Goal: Transaction & Acquisition: Purchase product/service

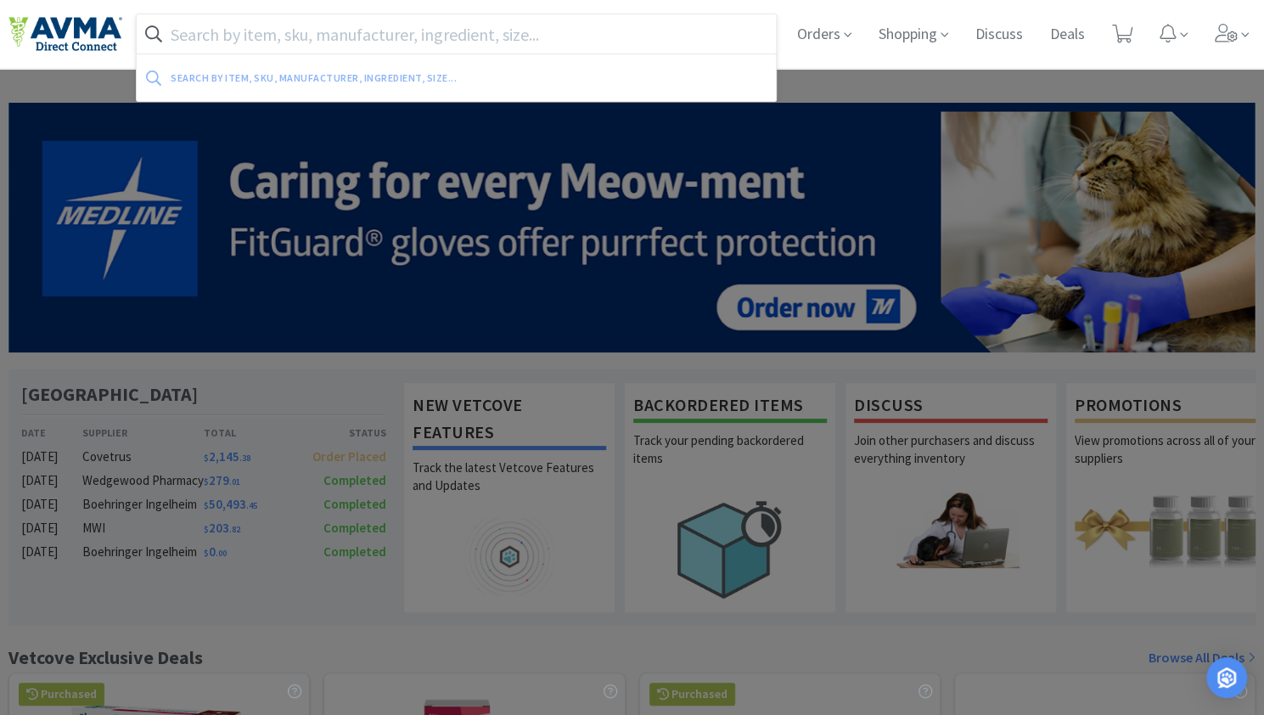
click at [460, 26] on input "text" at bounding box center [456, 33] width 639 height 39
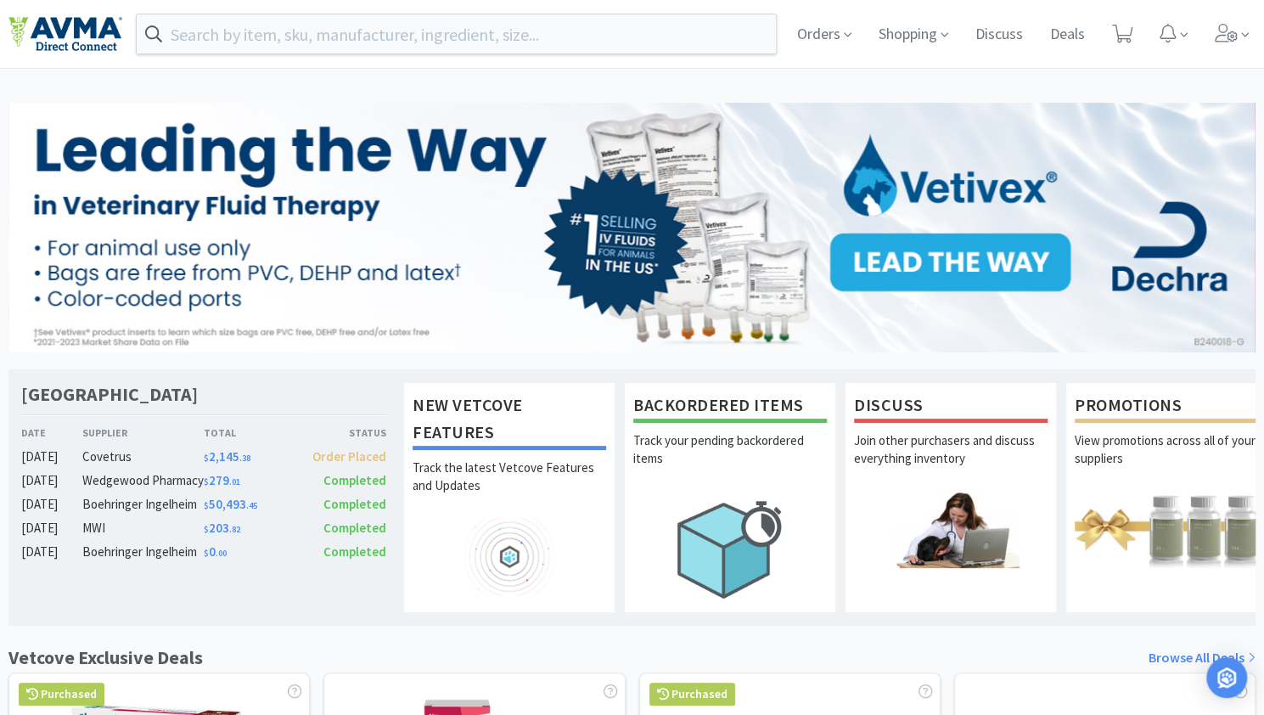
click at [698, 2] on div "Orders Shopping Discuss Discuss Deals Deals" at bounding box center [631, 34] width 1247 height 68
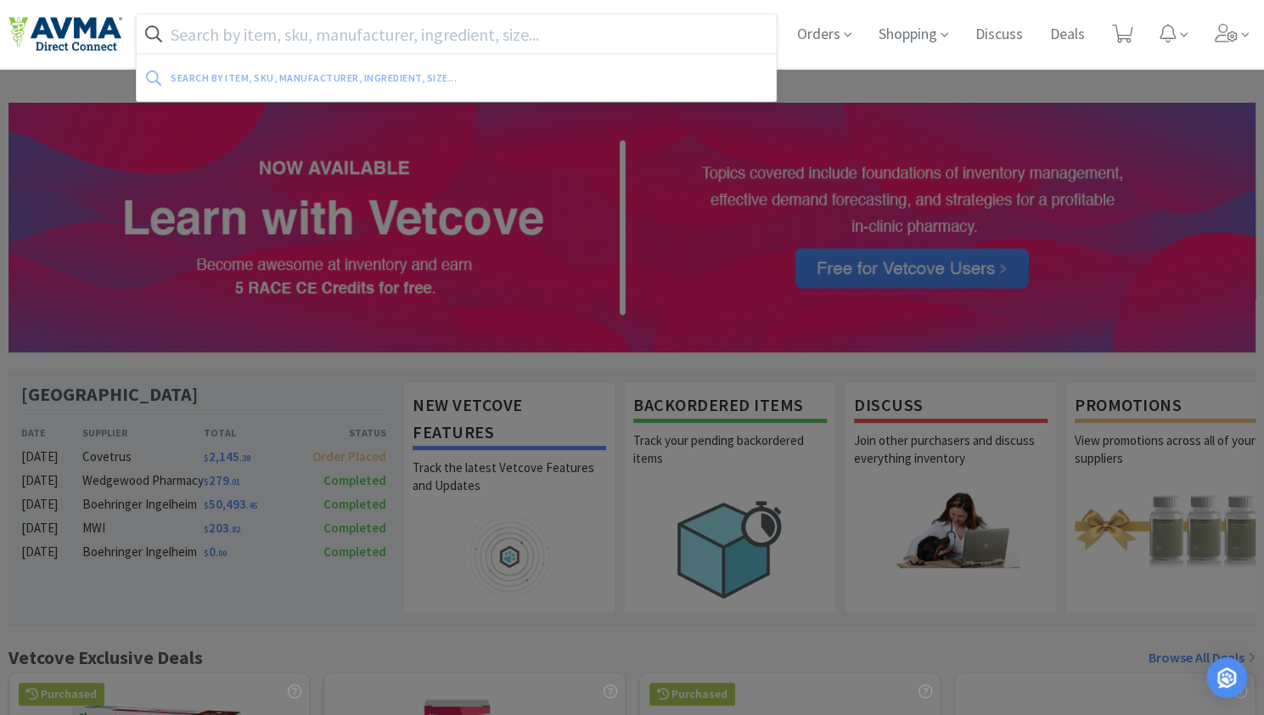
click at [301, 26] on input "text" at bounding box center [456, 33] width 639 height 39
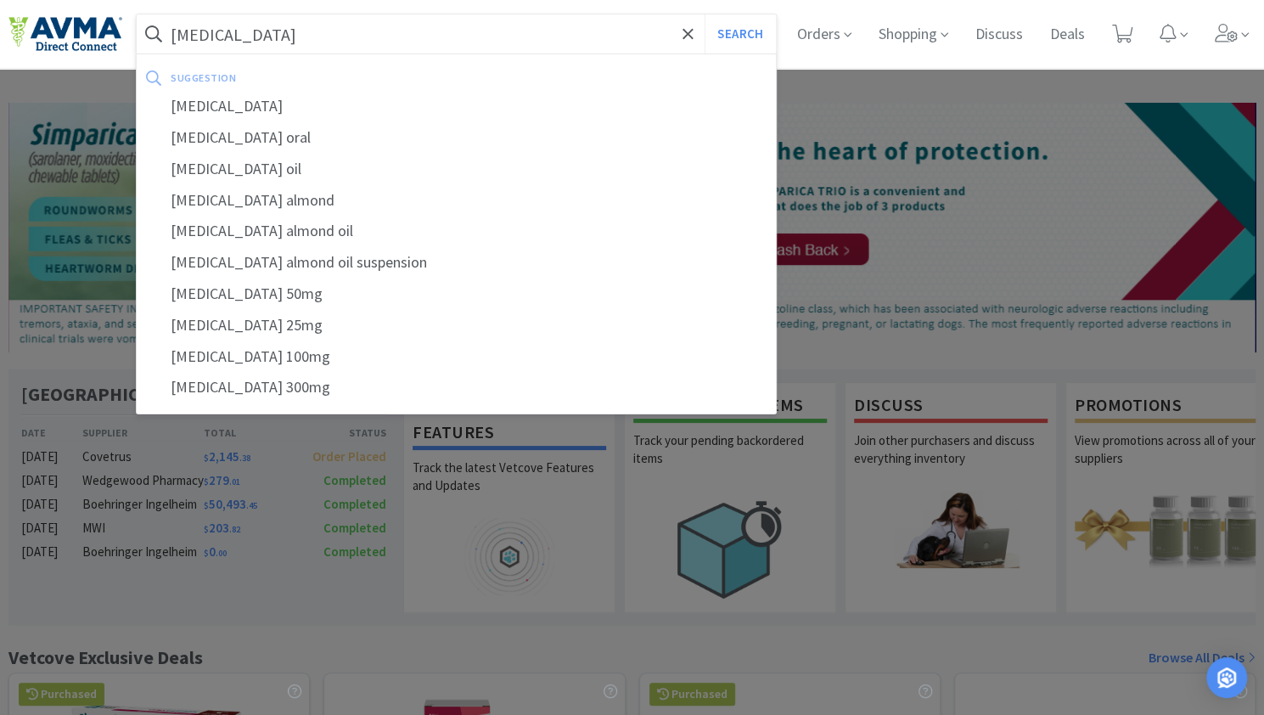
type input "[MEDICAL_DATA]"
click at [705, 14] on button "Search" at bounding box center [740, 33] width 70 height 39
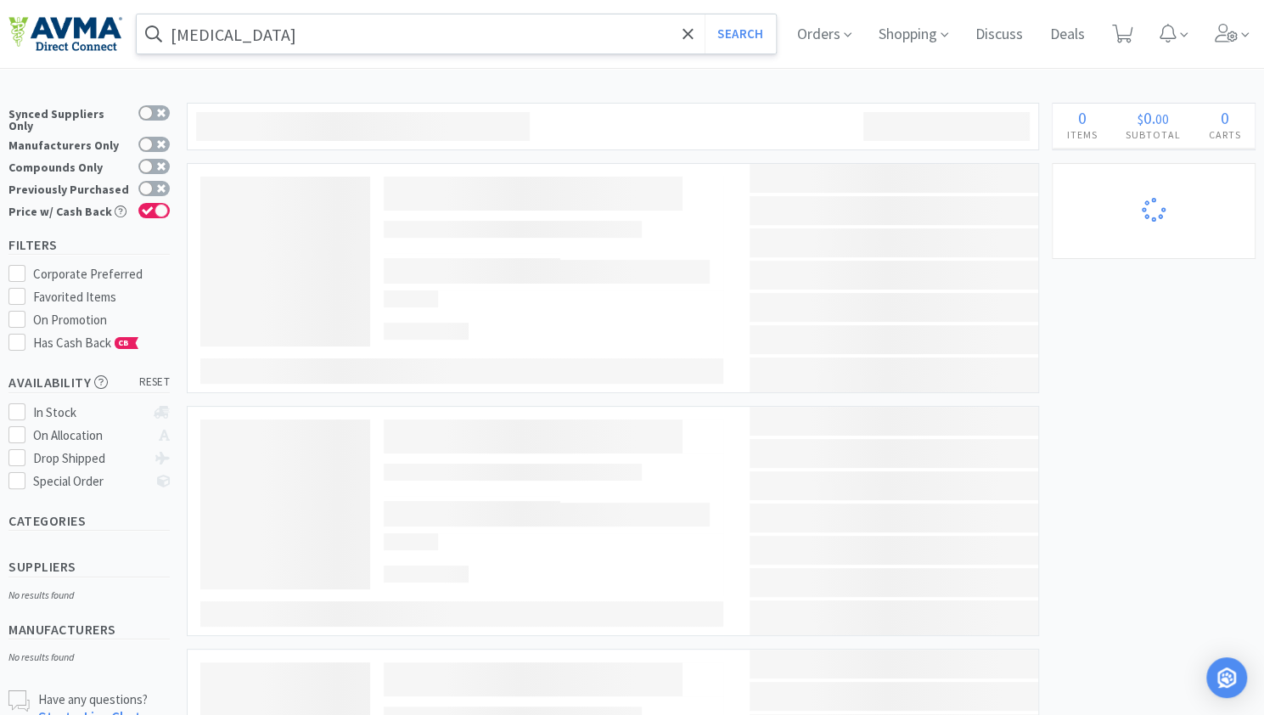
select select "4"
select select "2"
select select "3"
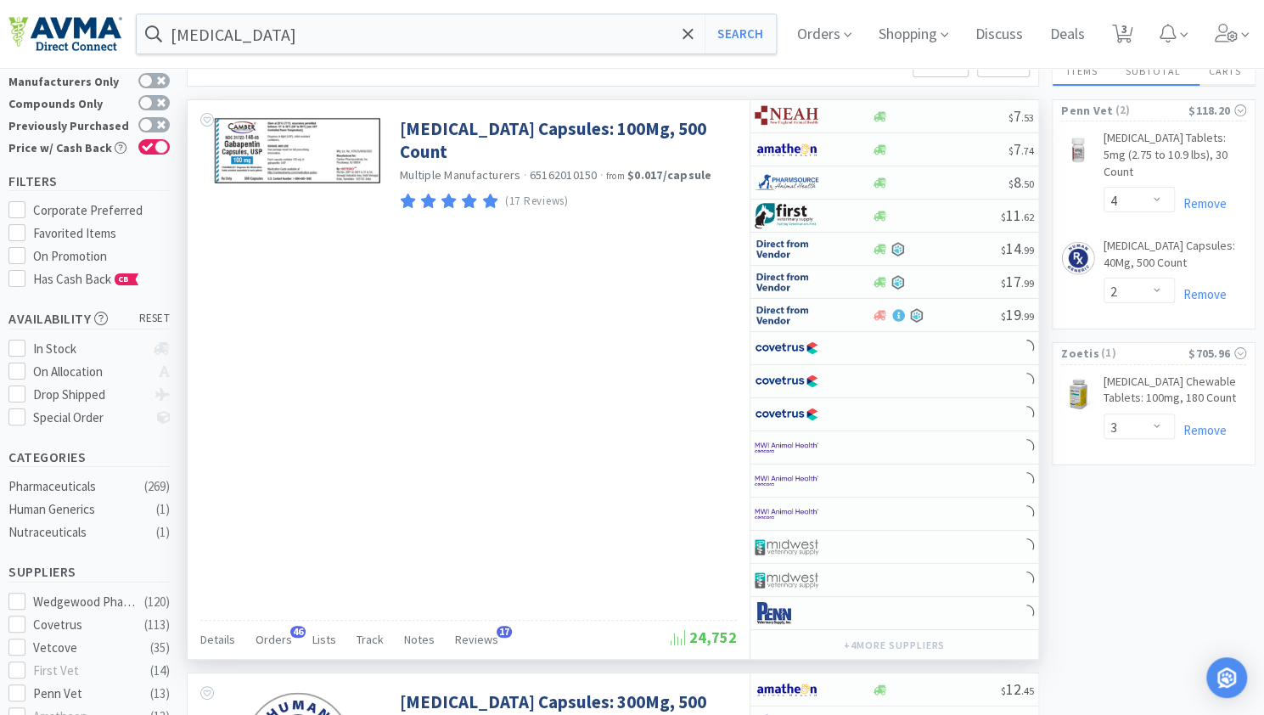
select select "6"
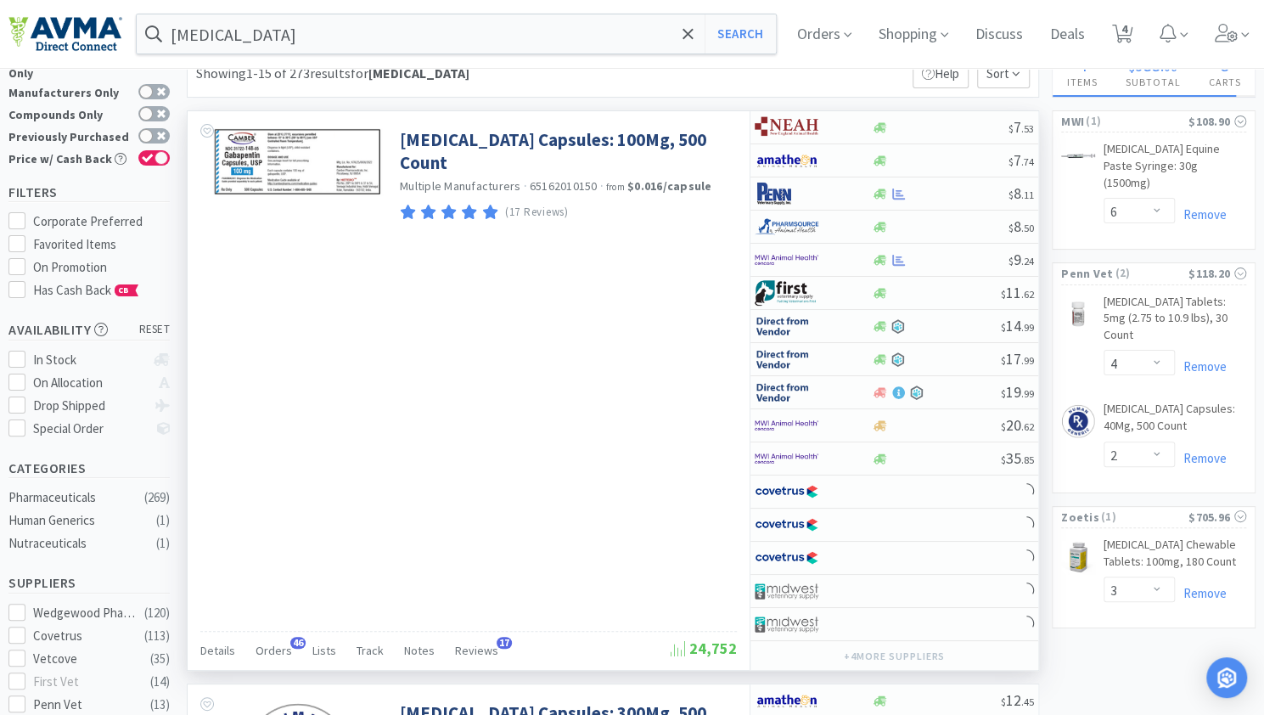
scroll to position [250, 0]
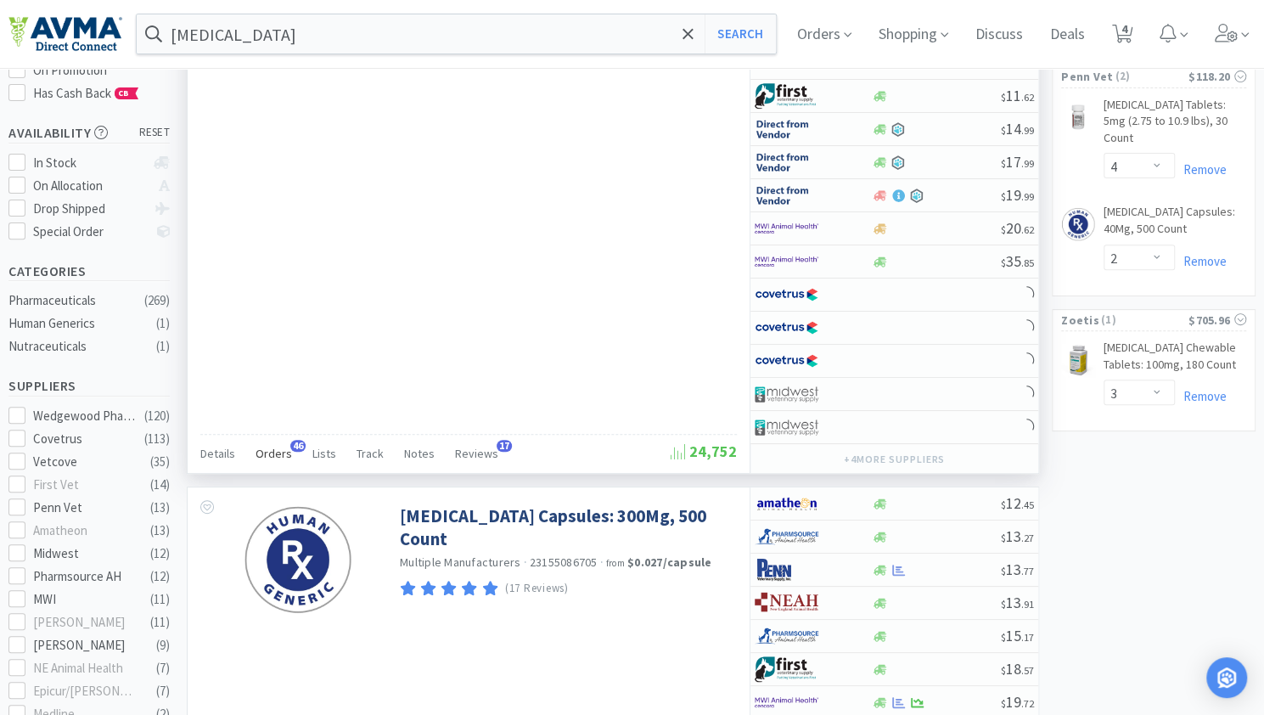
click at [279, 457] on div "Orders 46" at bounding box center [274, 456] width 37 height 32
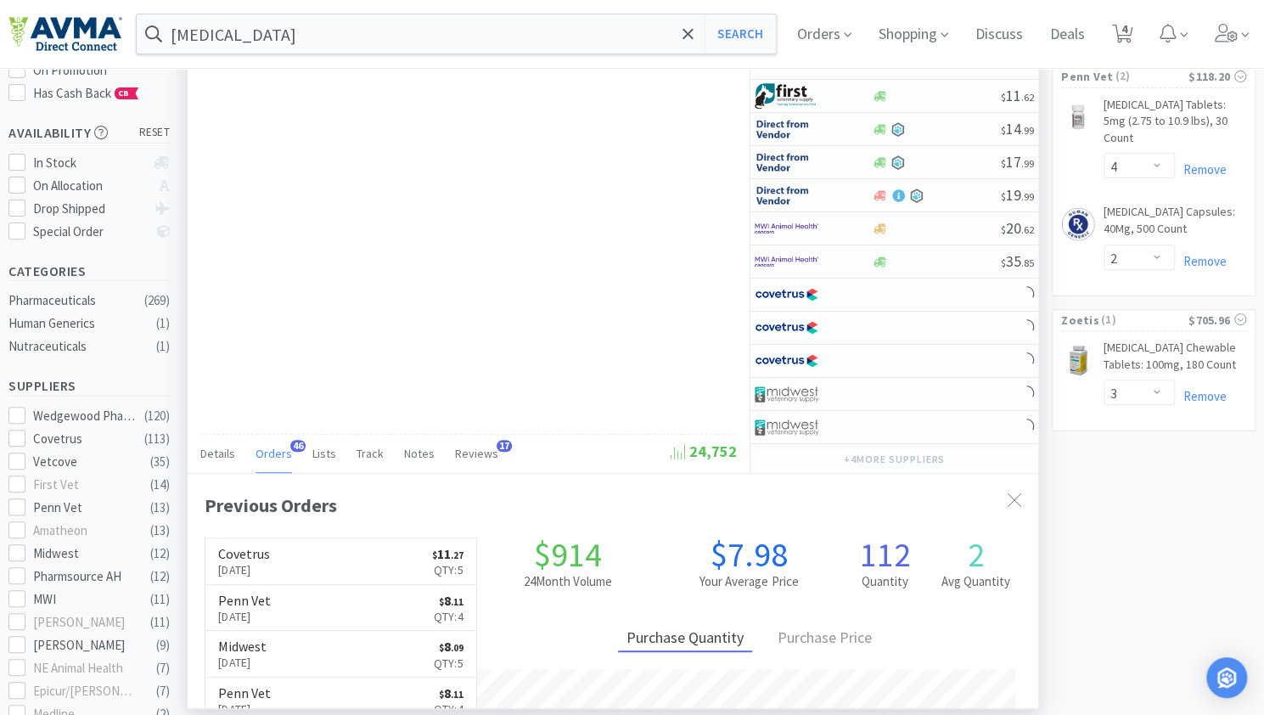
scroll to position [486, 0]
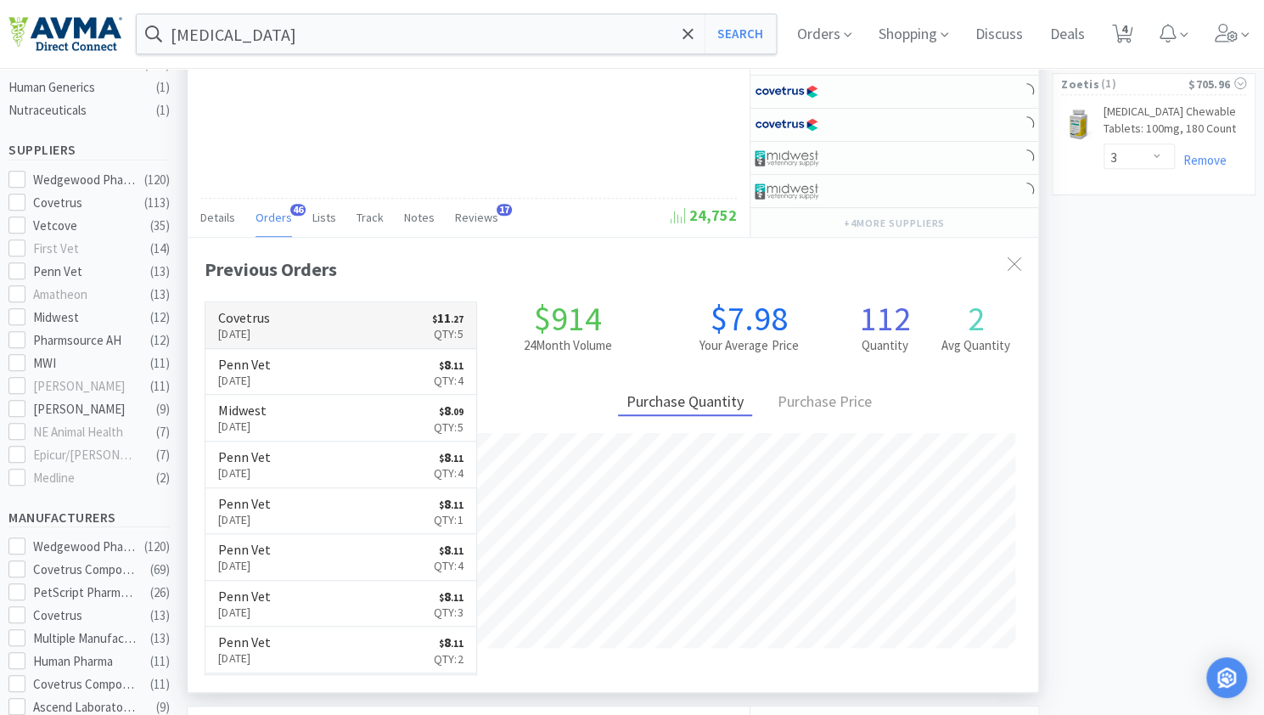
select select "1"
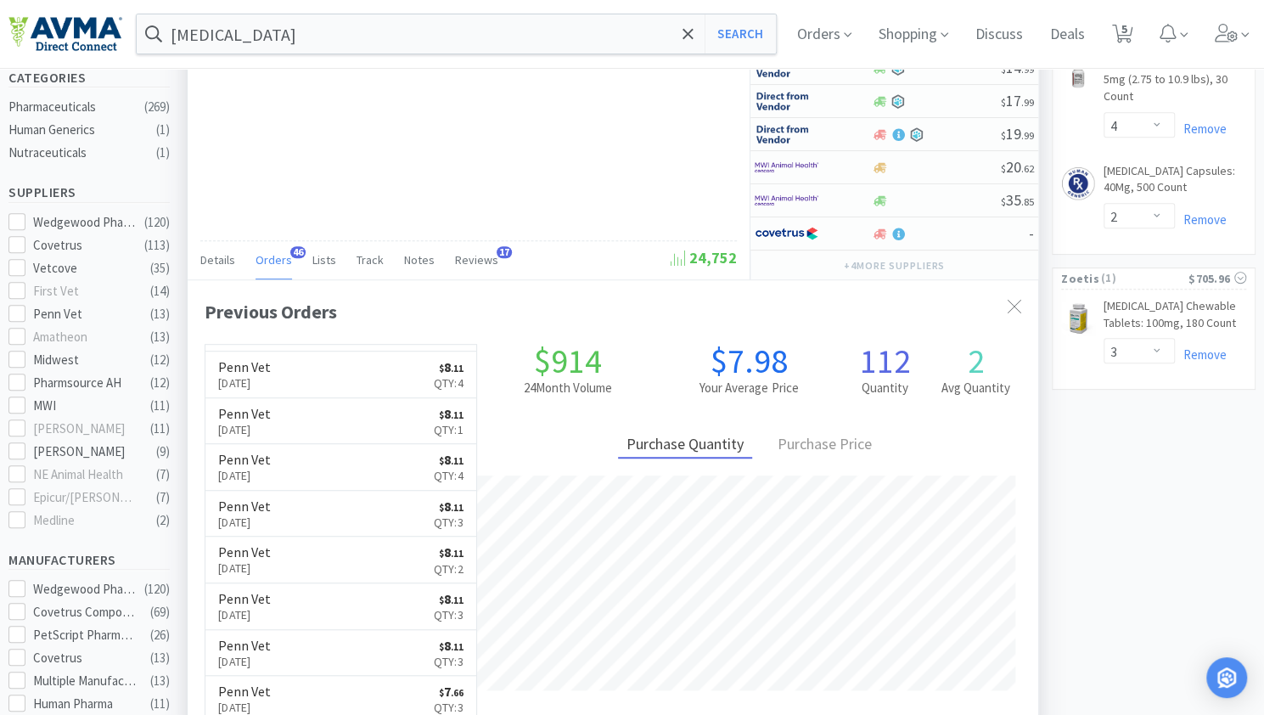
scroll to position [0, 0]
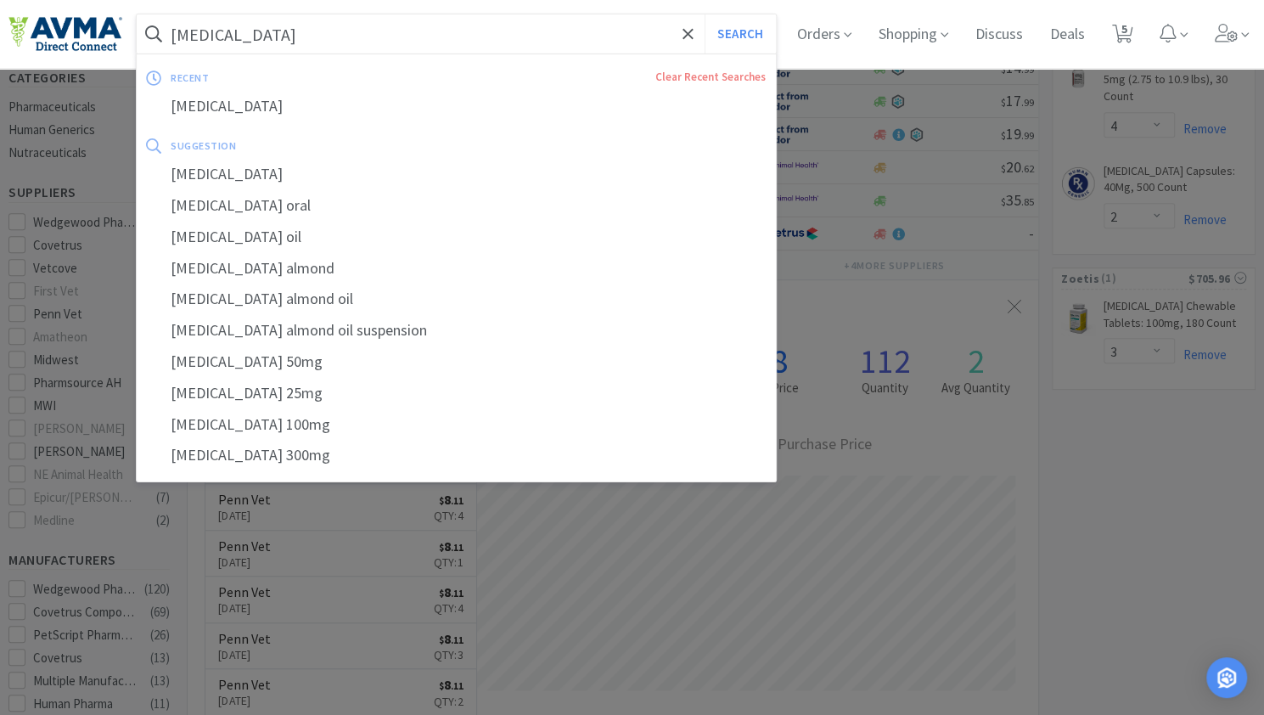
click at [408, 45] on input "[MEDICAL_DATA]" at bounding box center [456, 33] width 639 height 39
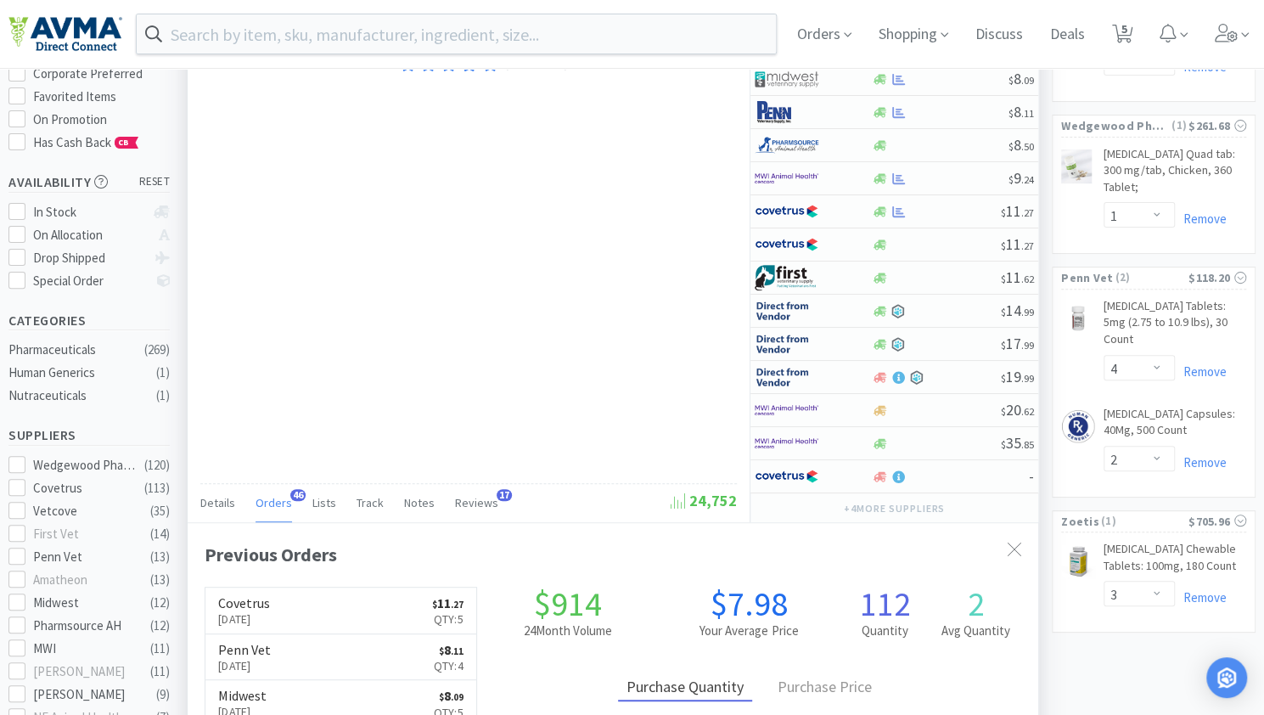
scroll to position [201, 0]
click at [669, 230] on div "[MEDICAL_DATA] Capsules: 100Mg, 500 Count Multiple Manufacturers · 65162010150 …" at bounding box center [469, 242] width 562 height 559
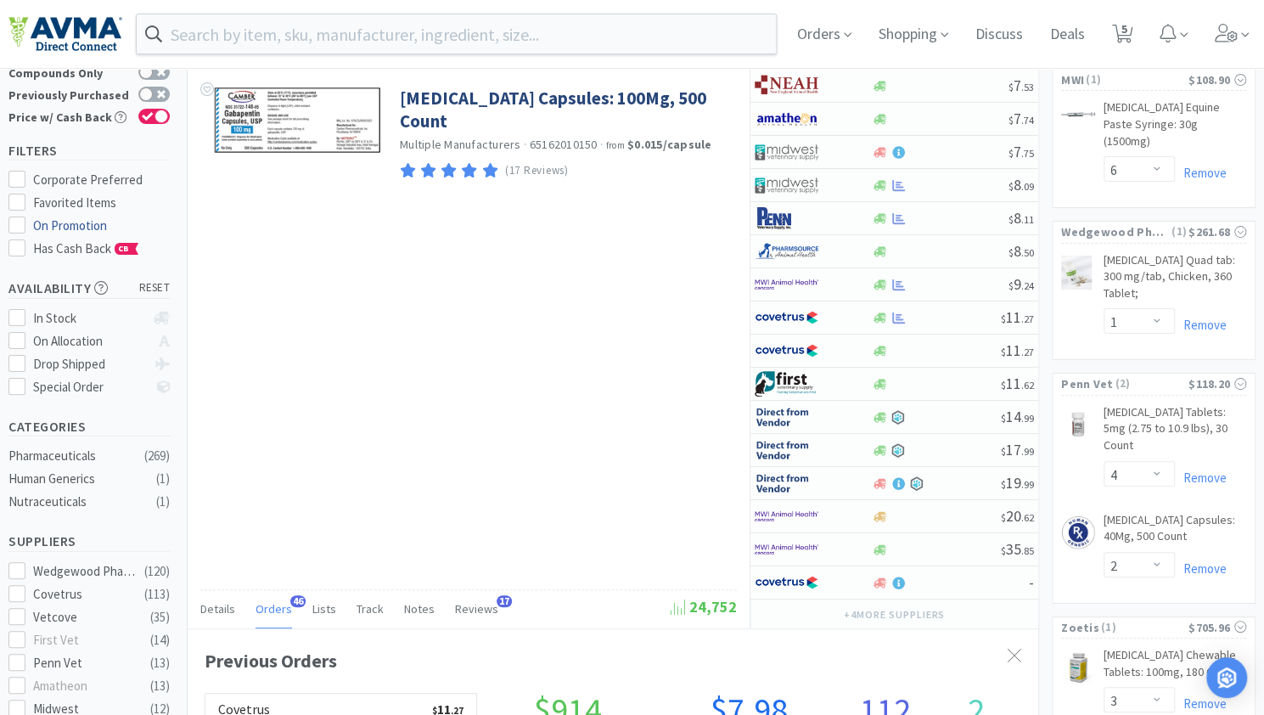
scroll to position [139, 0]
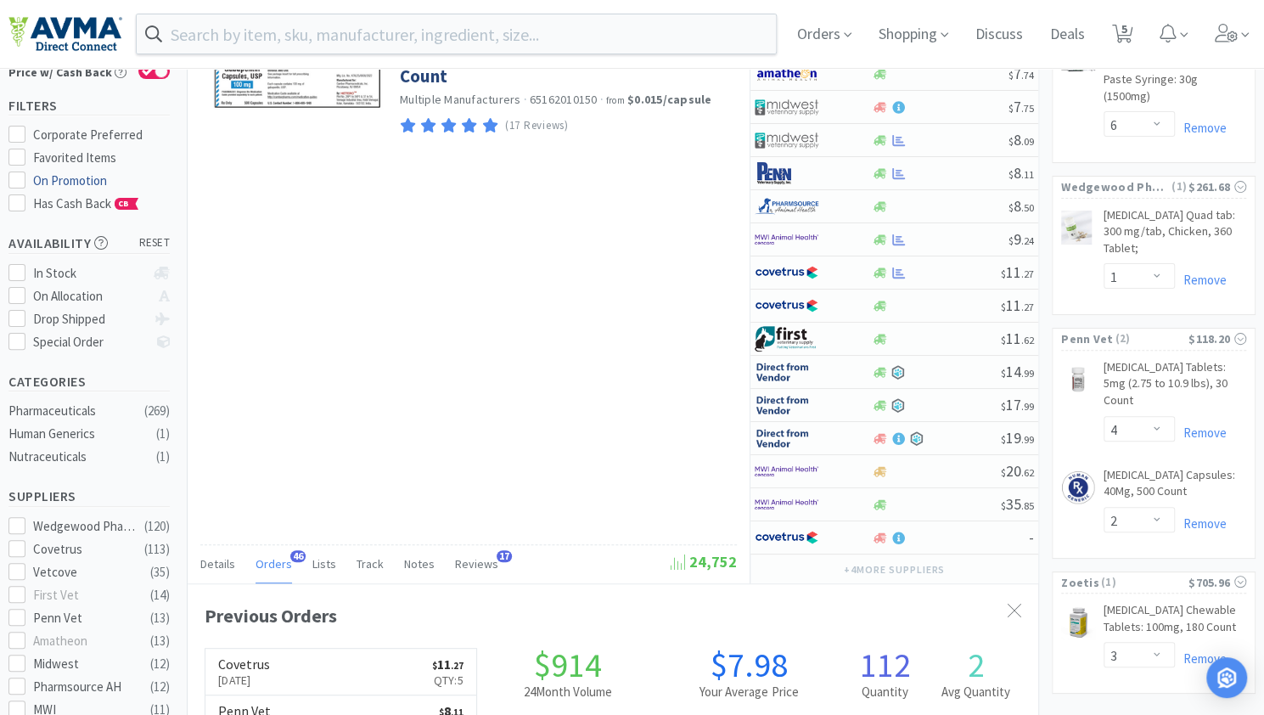
click at [61, 225] on div "Availability reset In Stock On Allocation Drop Shipped Special Order" at bounding box center [93, 294] width 170 height 138
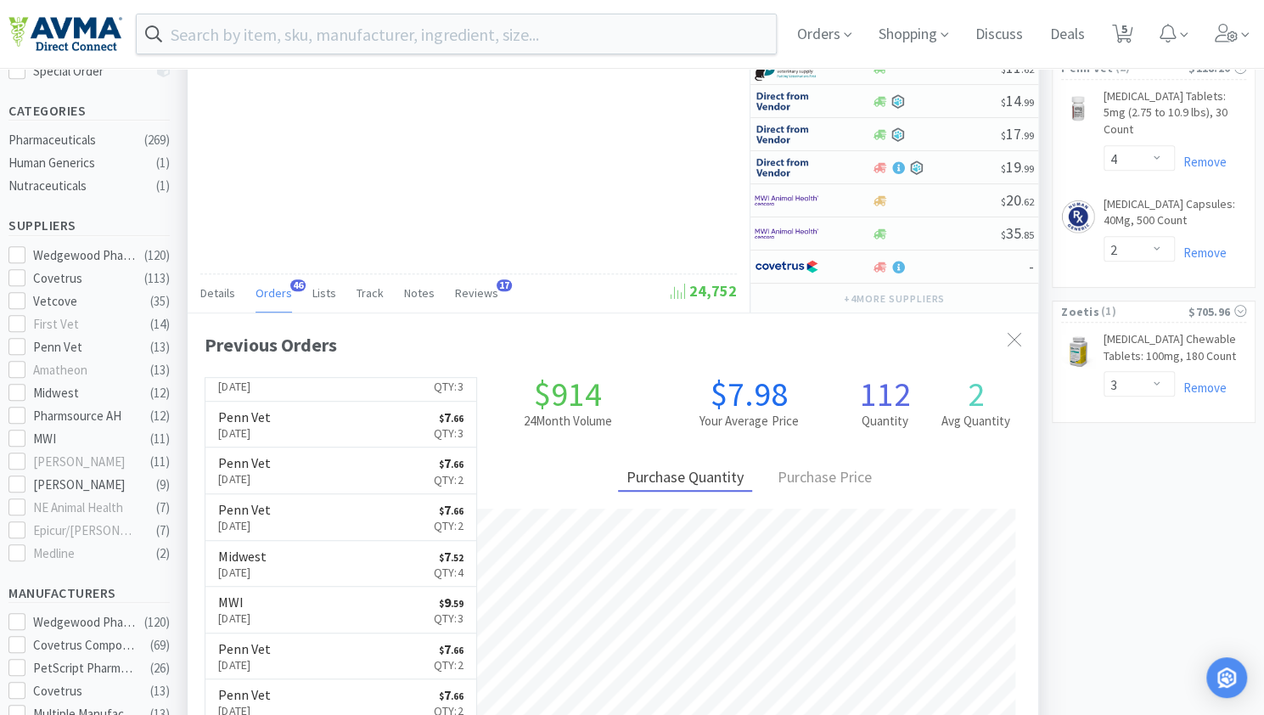
scroll to position [0, 0]
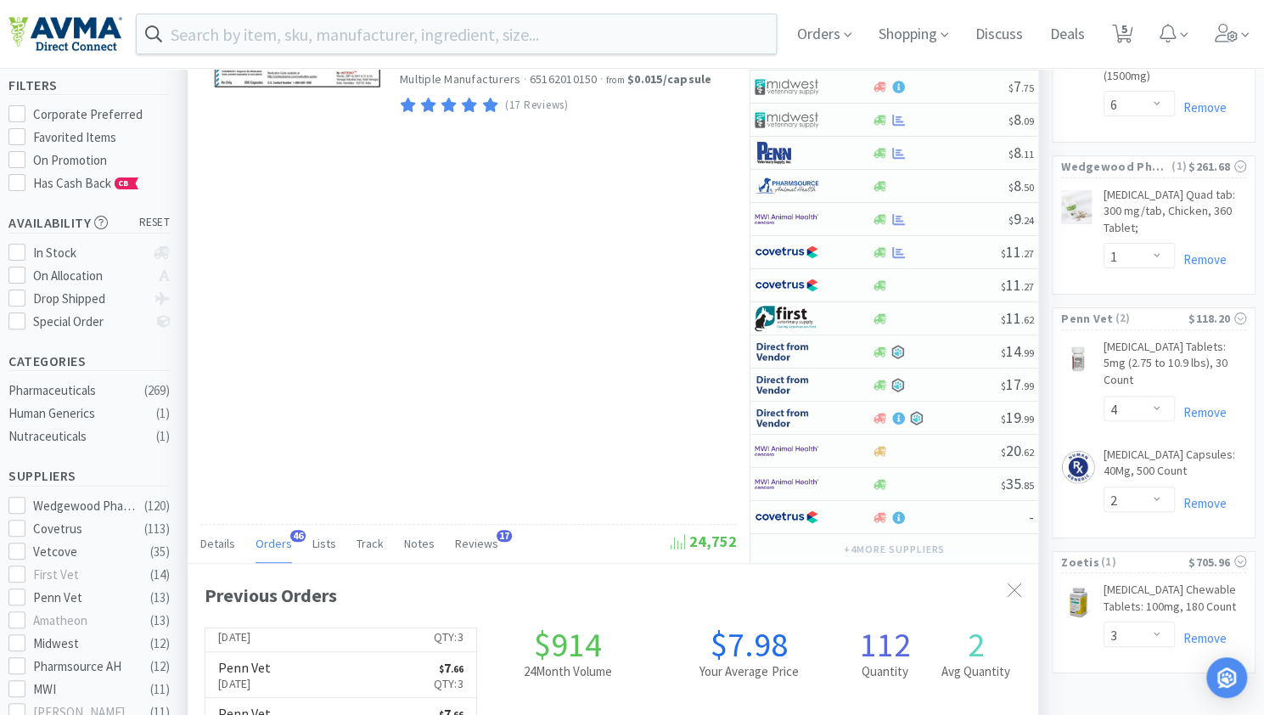
scroll to position [42, 0]
